Goal: Task Accomplishment & Management: Use online tool/utility

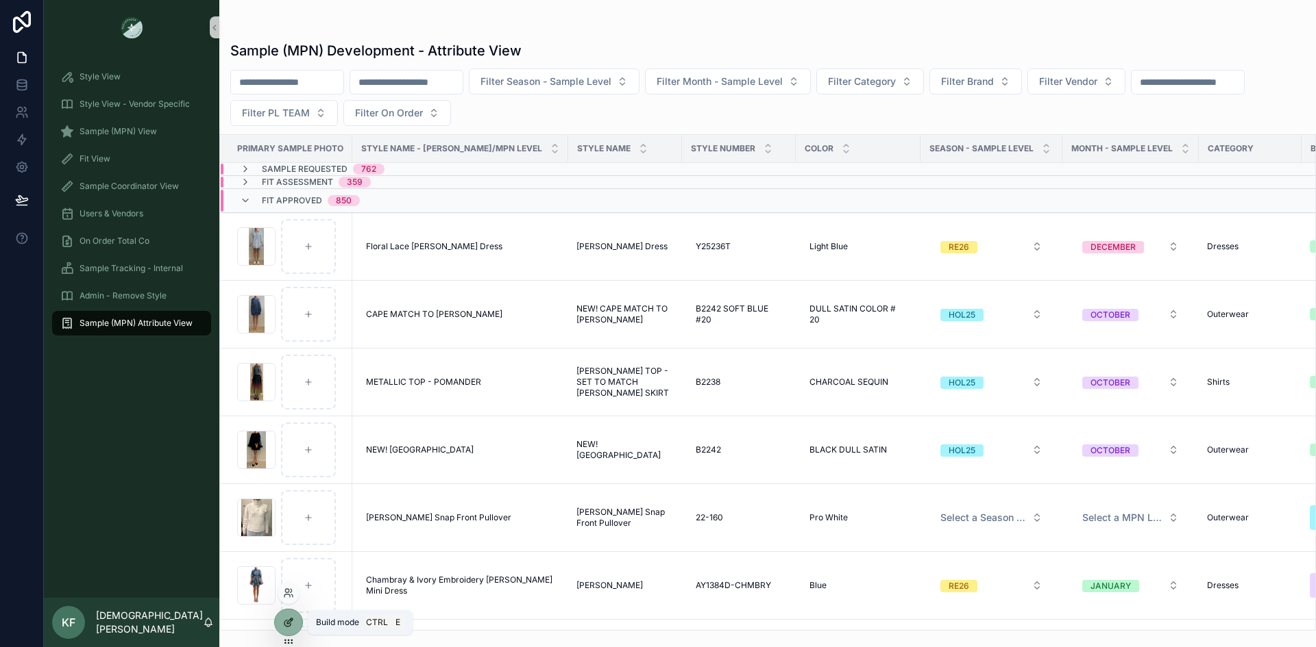
click at [284, 625] on icon at bounding box center [287, 624] width 6 height 6
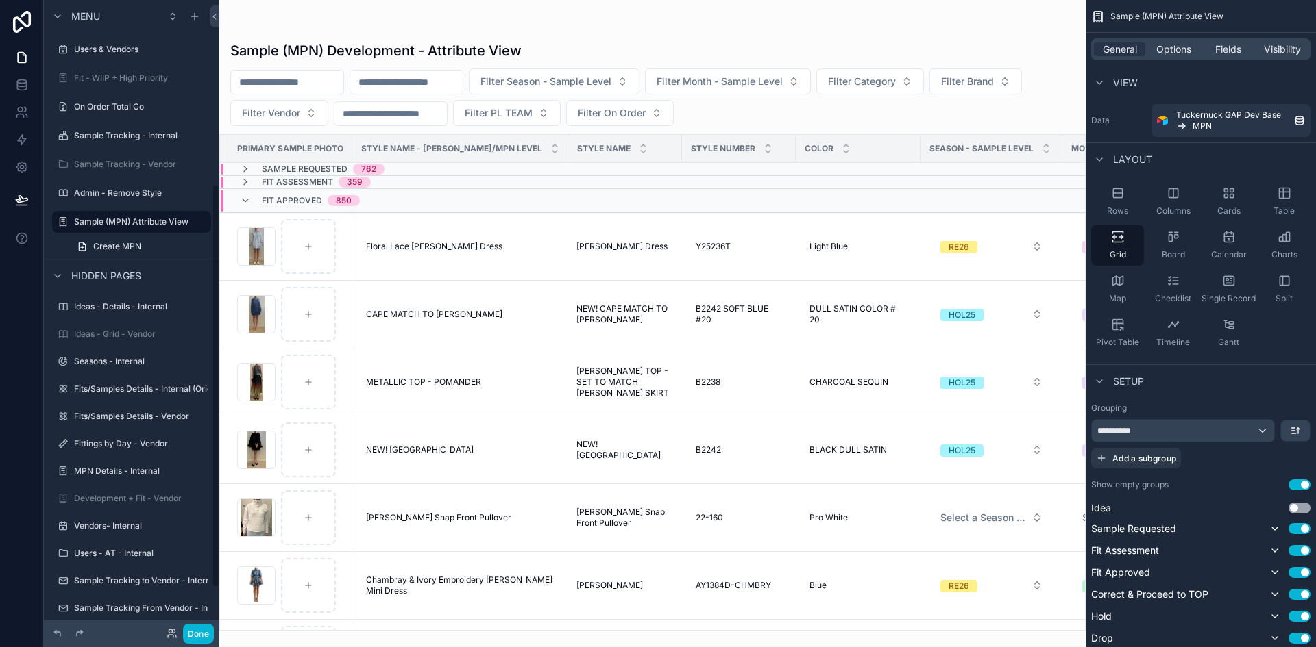
scroll to position [354, 0]
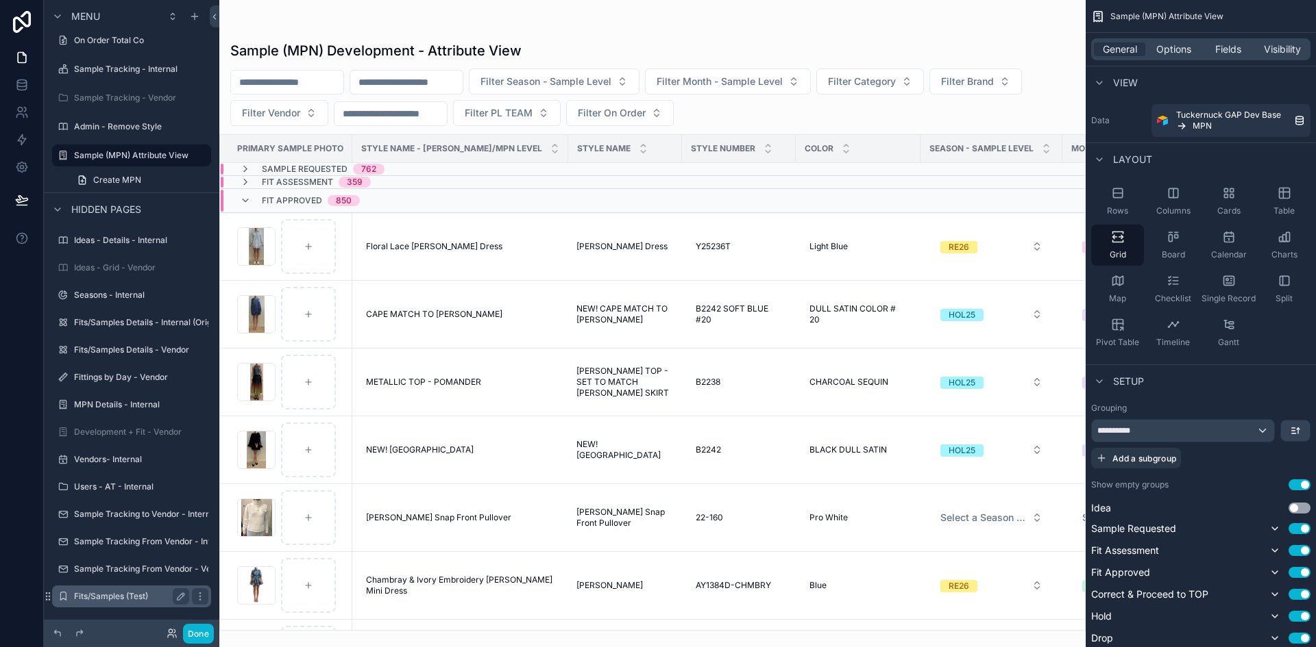
click at [119, 594] on label "Fits/Samples (Test)" at bounding box center [129, 596] width 110 height 11
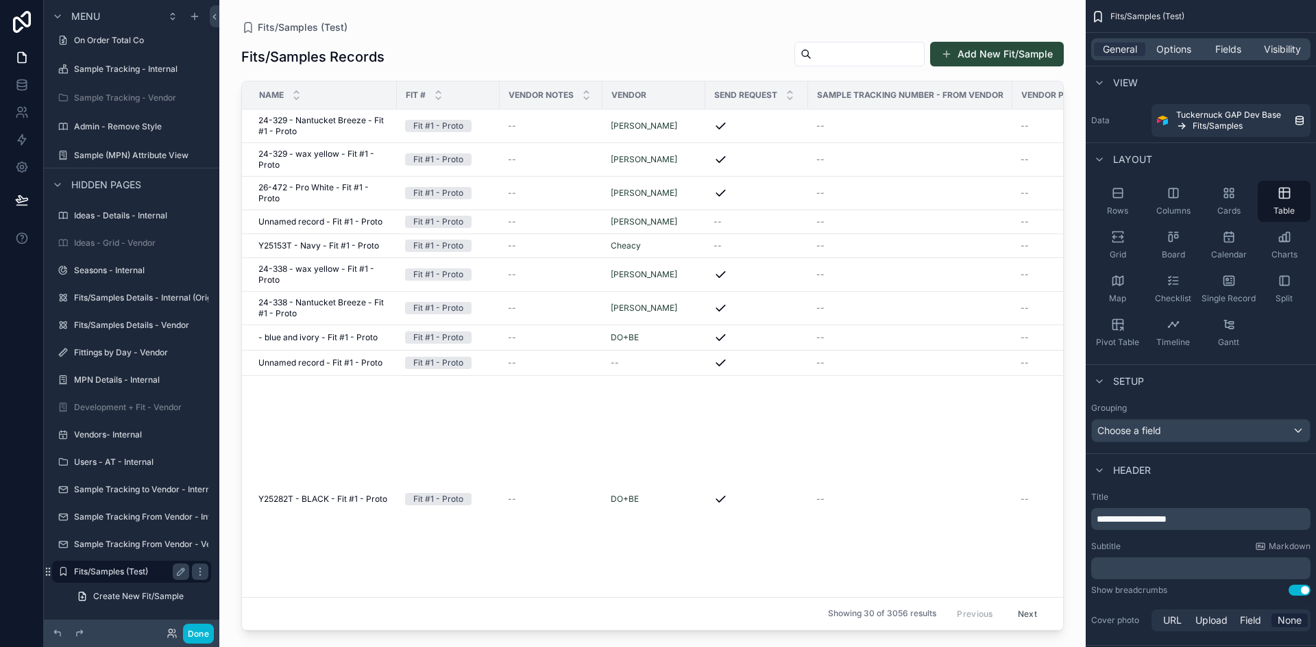
click at [119, 594] on span "Create New Fit/Sample" at bounding box center [138, 596] width 90 height 11
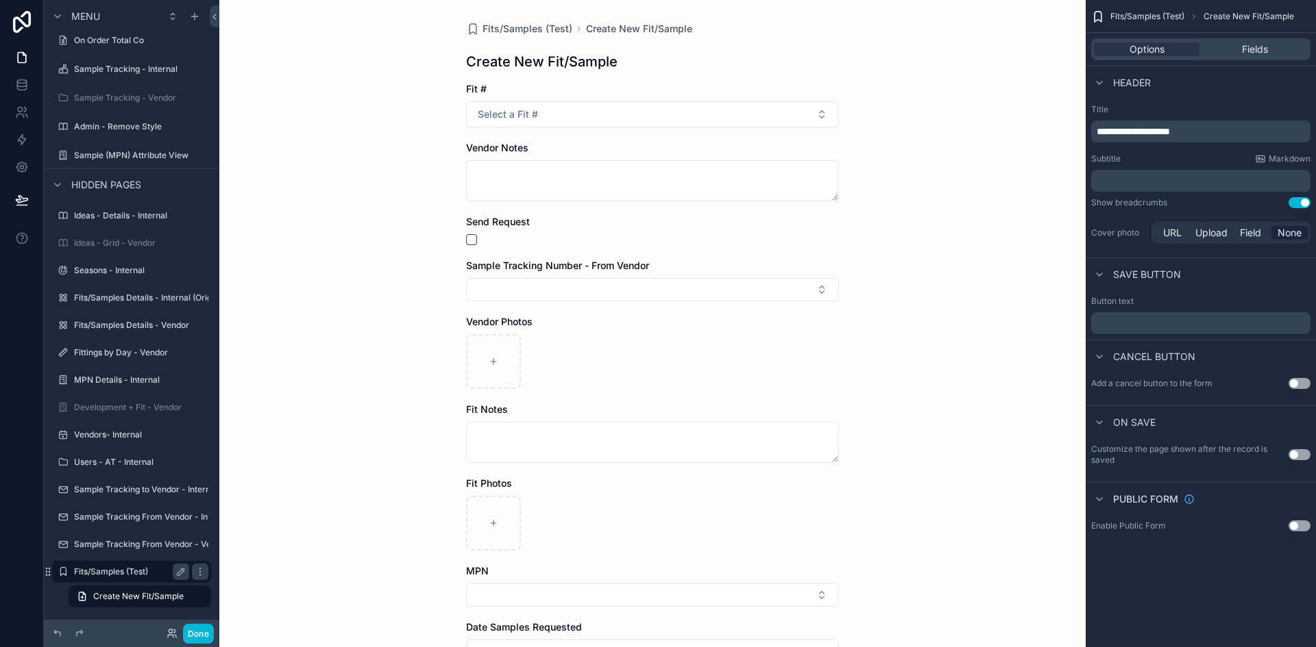
click at [105, 571] on label "Fits/Samples (Test)" at bounding box center [129, 572] width 110 height 11
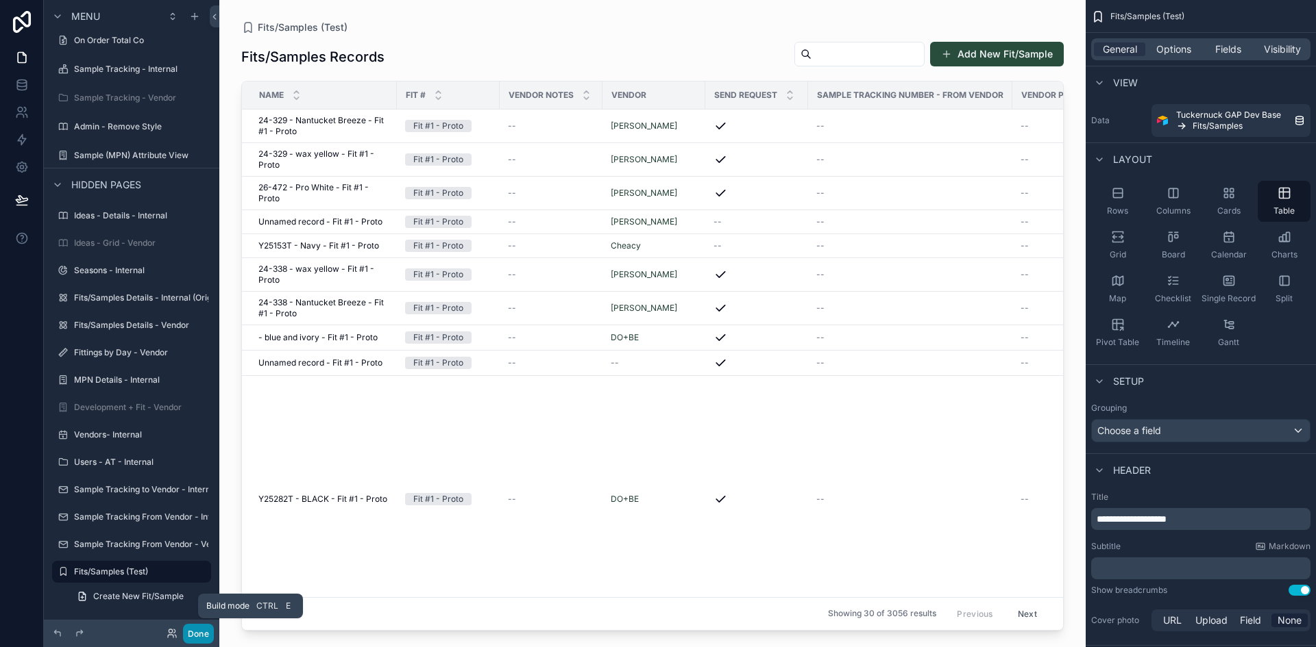
click at [196, 632] on button "Done" at bounding box center [198, 634] width 31 height 20
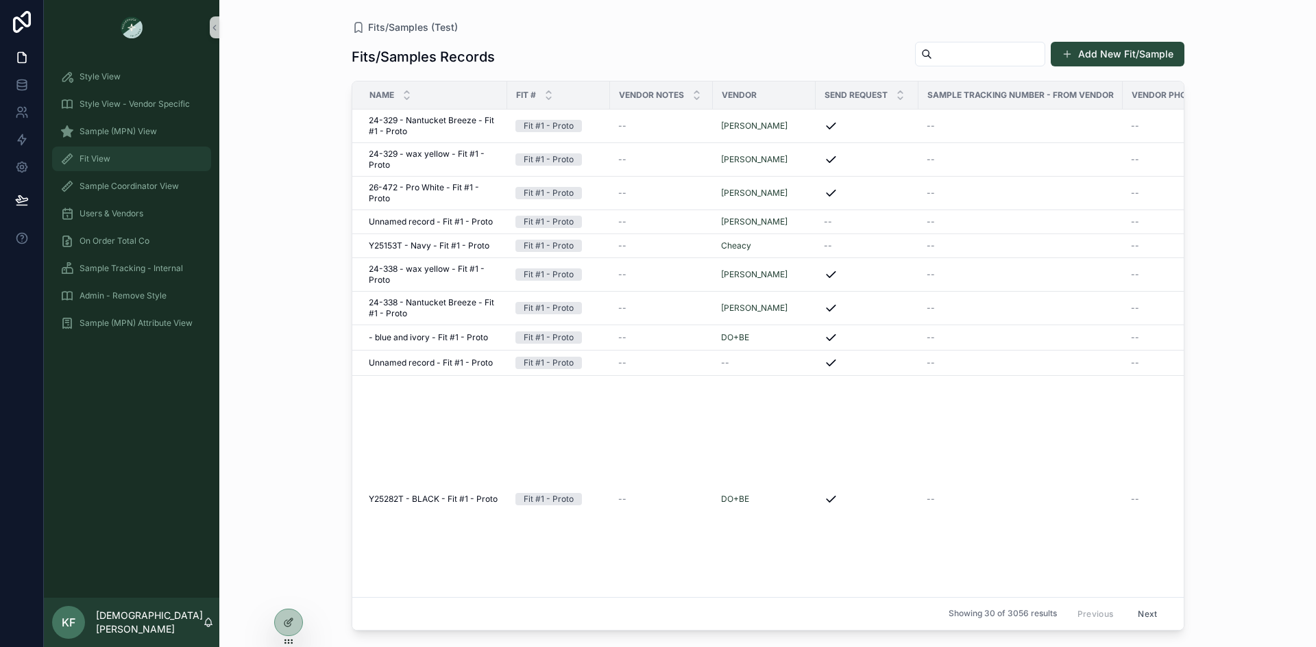
click at [99, 160] on span "Fit View" at bounding box center [94, 158] width 31 height 11
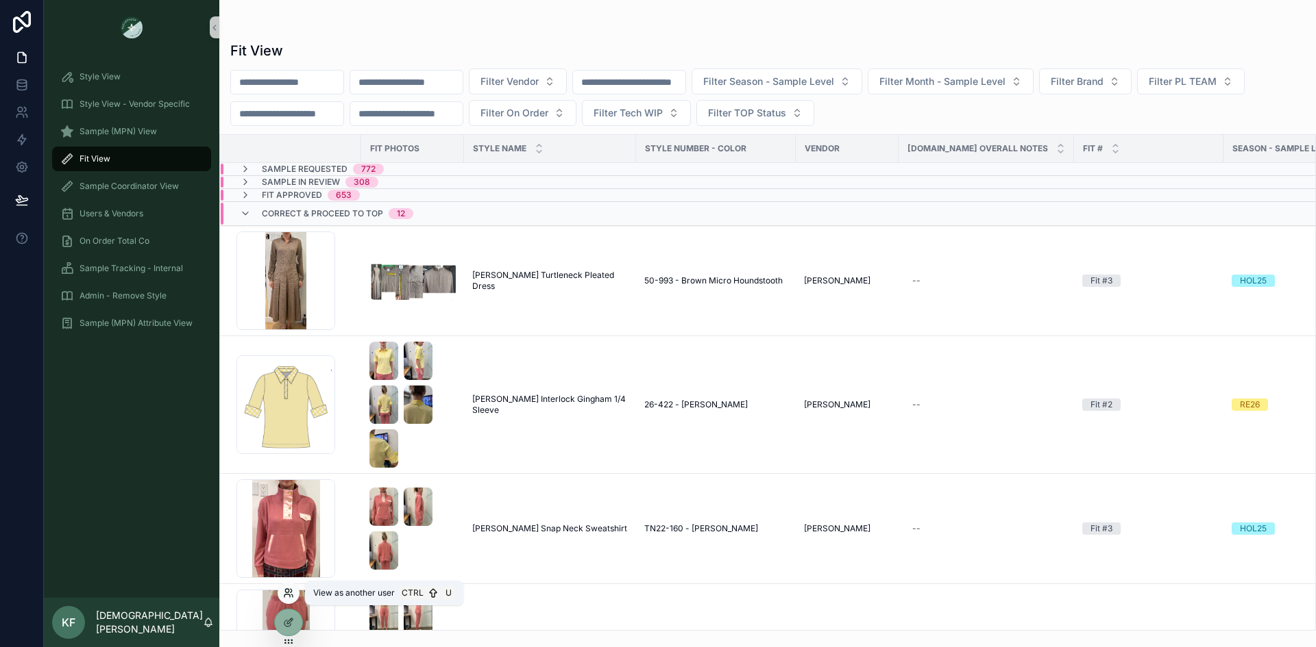
click at [288, 595] on icon at bounding box center [288, 593] width 11 height 11
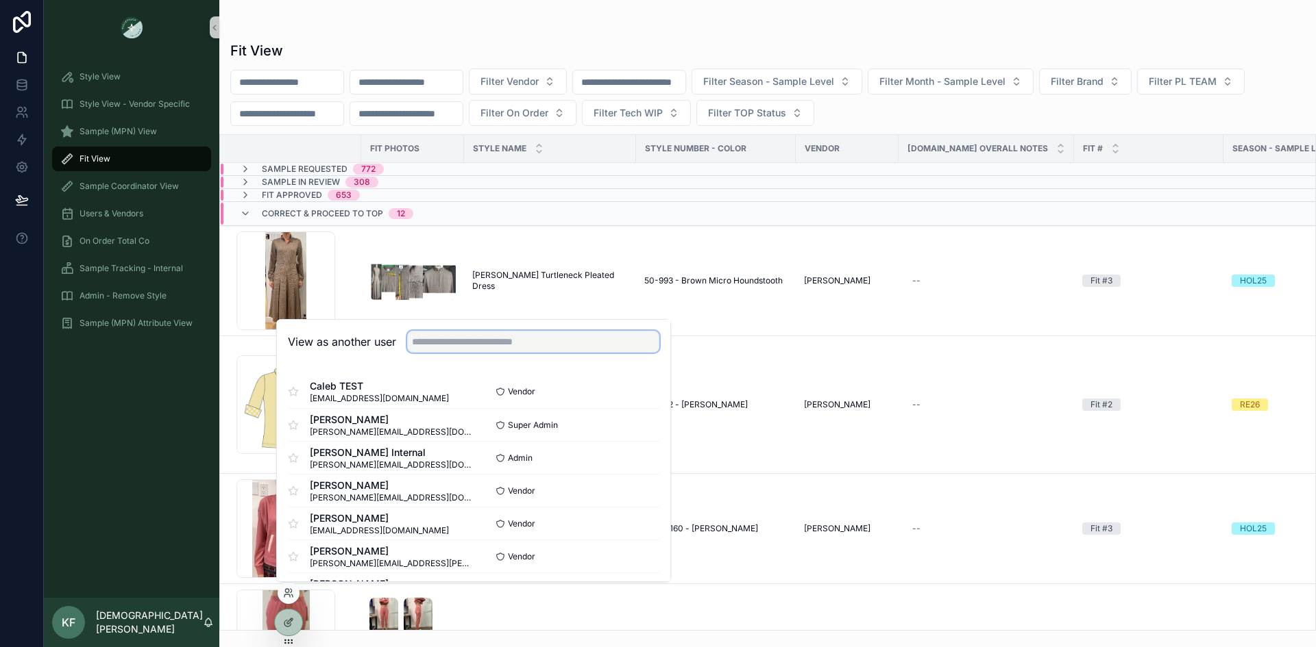
click at [453, 345] on input "text" at bounding box center [533, 342] width 252 height 22
type input "******"
click at [640, 557] on button "Select" at bounding box center [642, 557] width 36 height 20
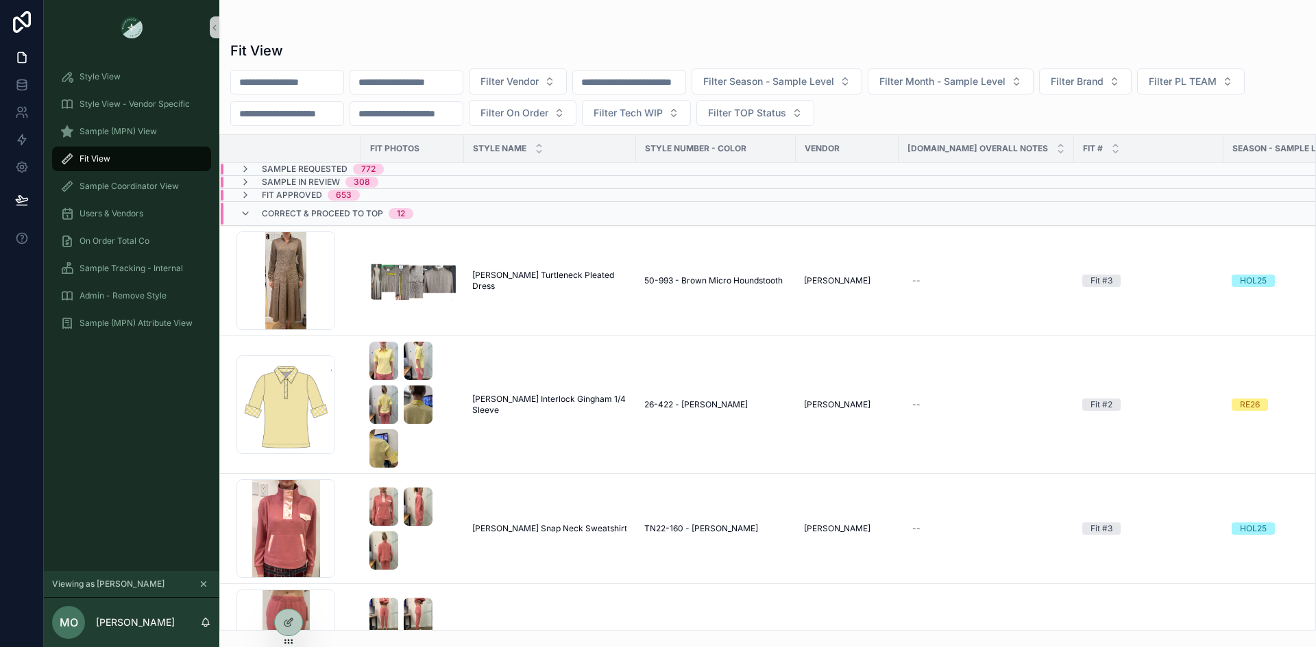
click at [299, 193] on span "Fit Approved" at bounding box center [292, 195] width 60 height 11
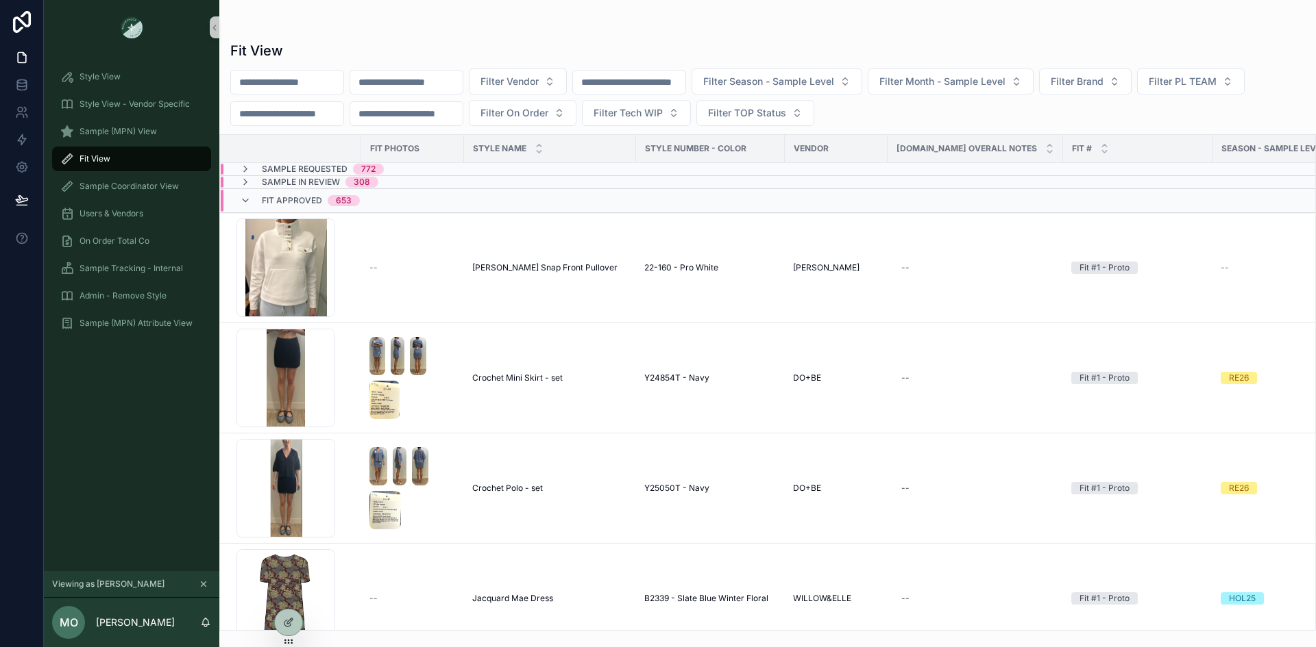
click at [203, 583] on icon "scrollable content" at bounding box center [204, 585] width 10 height 10
click at [99, 480] on div "Style View Style View - Vendor Specific Sample (MPN) View Fit View Sample Coord…" at bounding box center [131, 326] width 175 height 543
click at [140, 327] on span "Sample (MPN) Attribute View" at bounding box center [135, 323] width 113 height 11
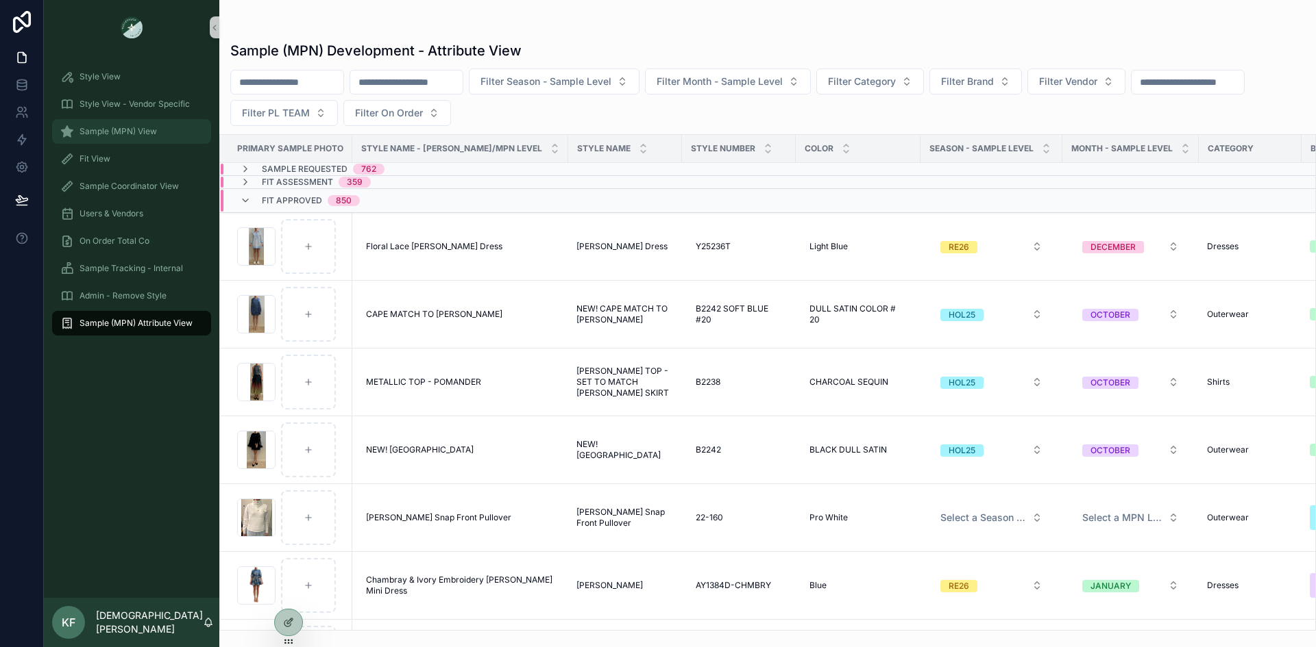
click at [112, 138] on div "Sample (MPN) View" at bounding box center [131, 132] width 143 height 22
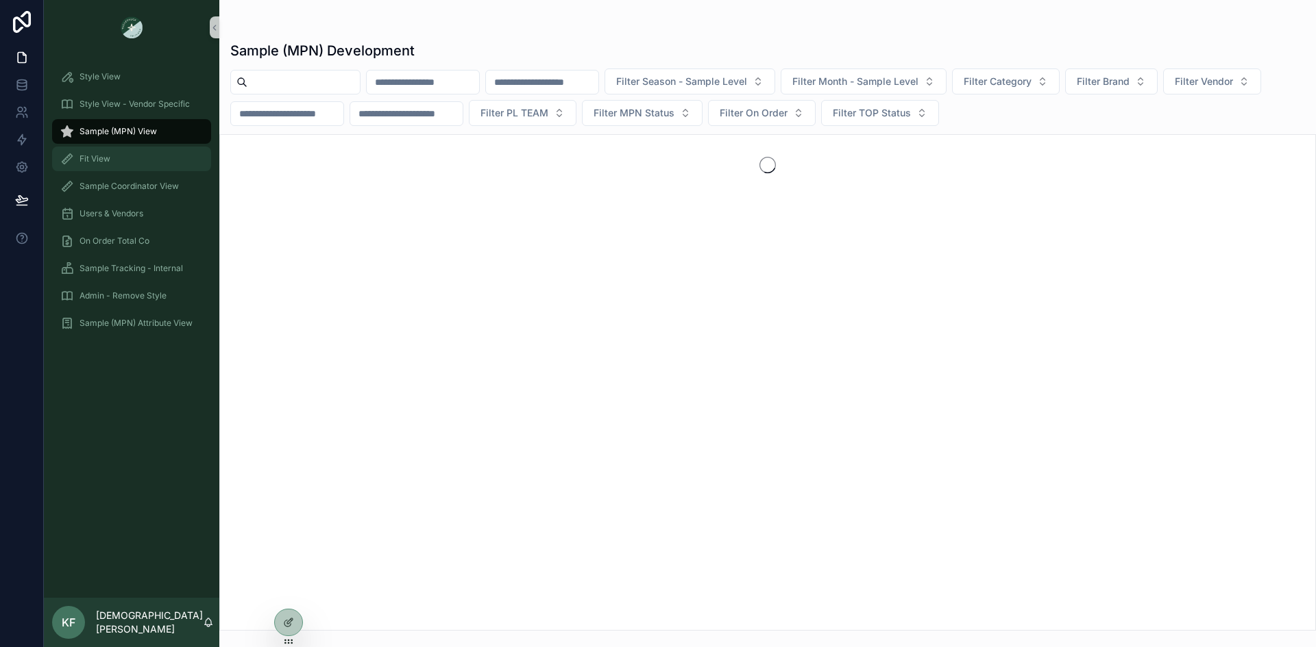
click at [97, 166] on div "Fit View" at bounding box center [131, 159] width 143 height 22
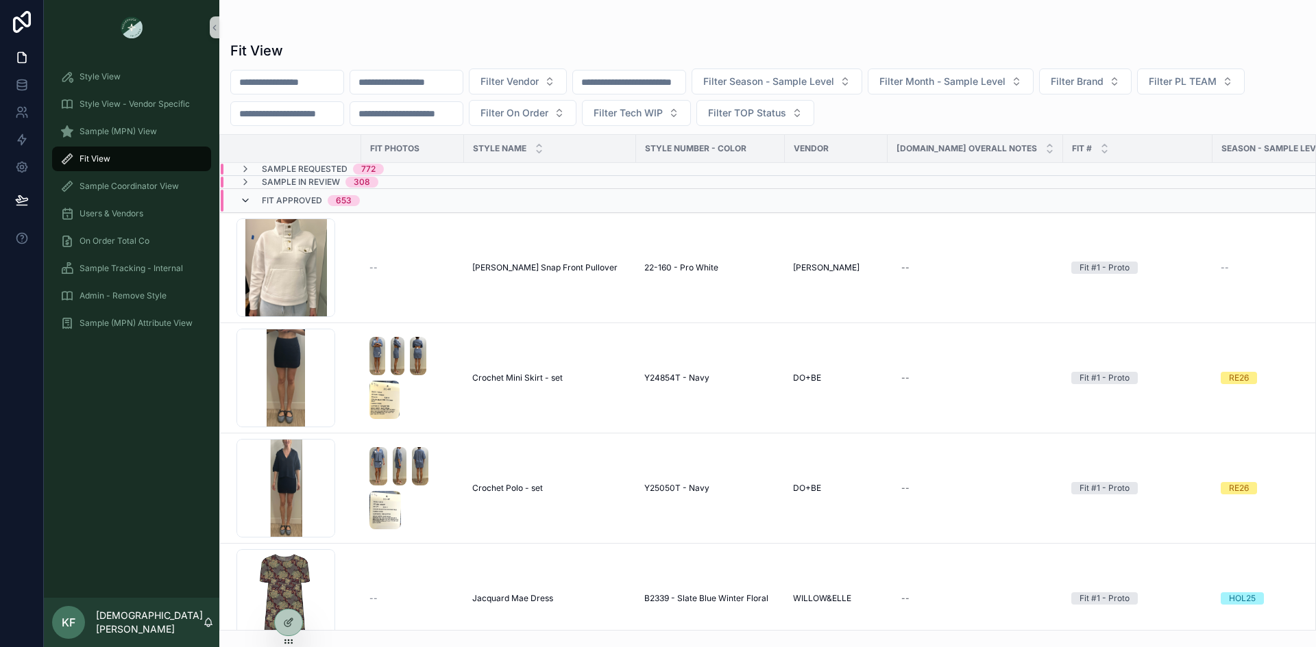
click at [247, 199] on icon "scrollable content" at bounding box center [245, 200] width 11 height 11
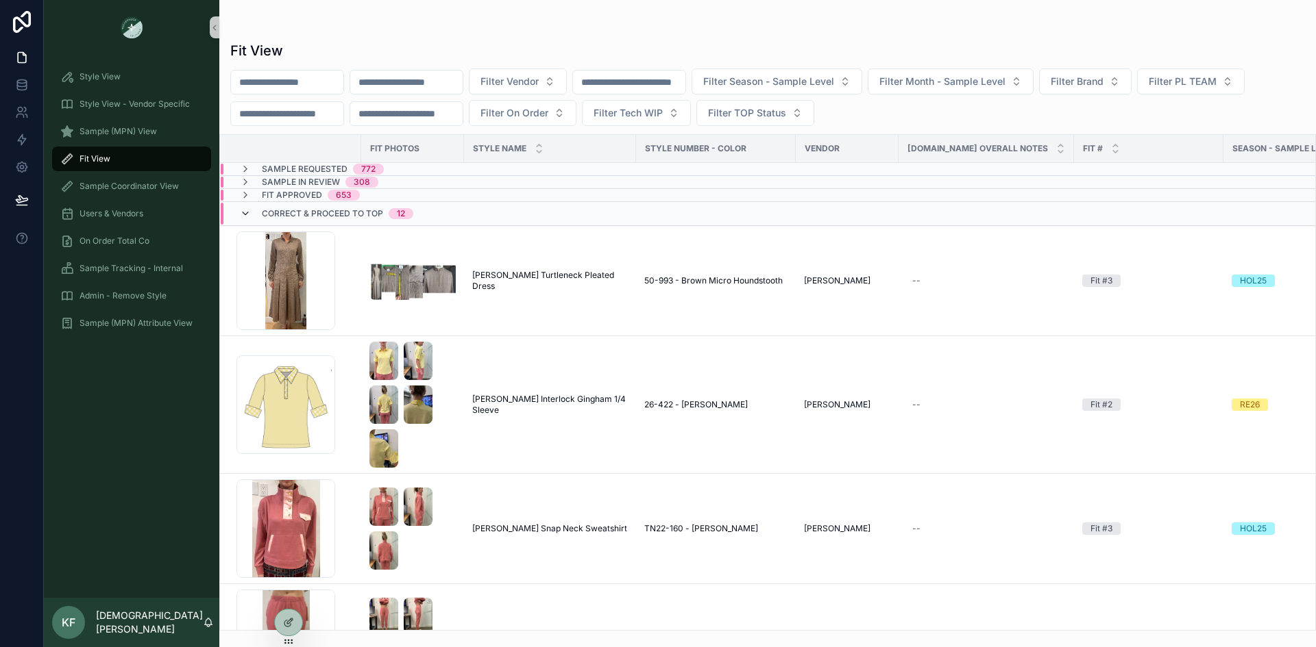
click at [247, 211] on icon "scrollable content" at bounding box center [245, 213] width 11 height 11
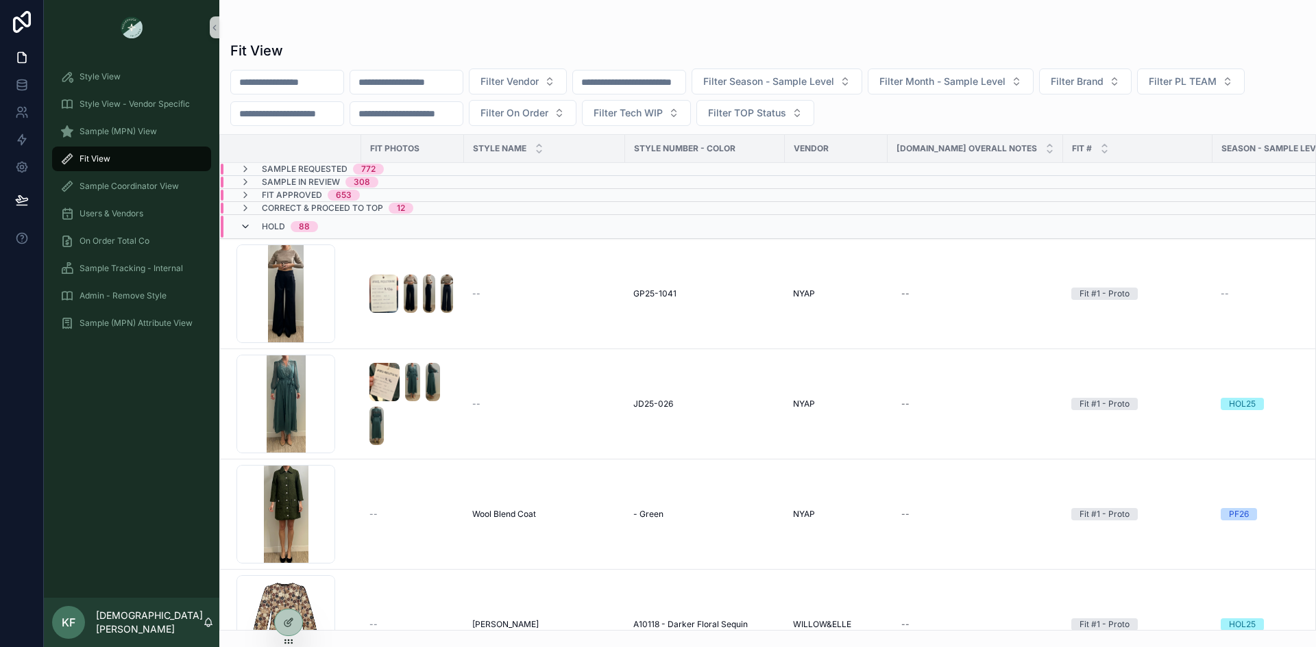
click at [247, 223] on icon "scrollable content" at bounding box center [245, 226] width 11 height 11
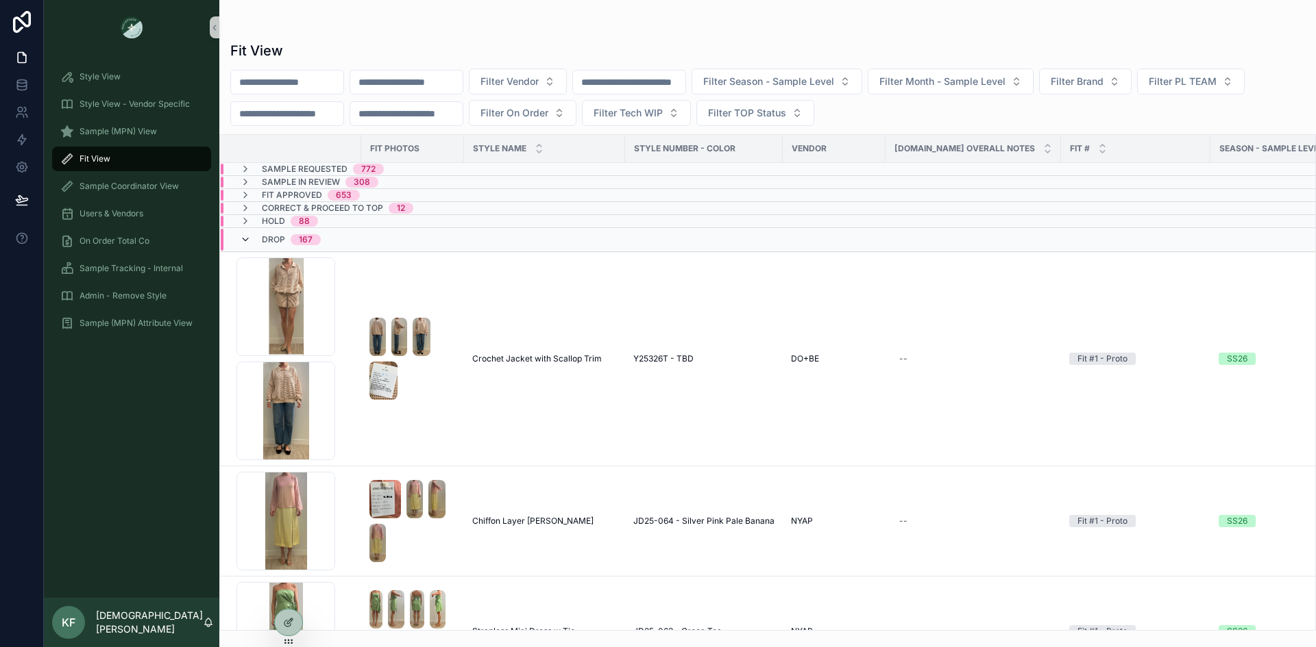
click at [247, 237] on icon "scrollable content" at bounding box center [245, 239] width 11 height 11
